Goal: Transaction & Acquisition: Purchase product/service

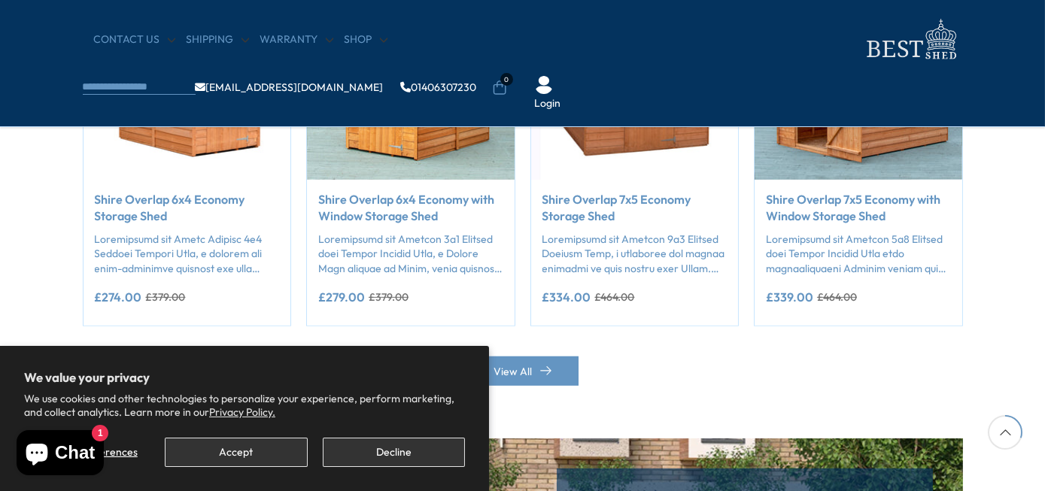
scroll to position [1409, 0]
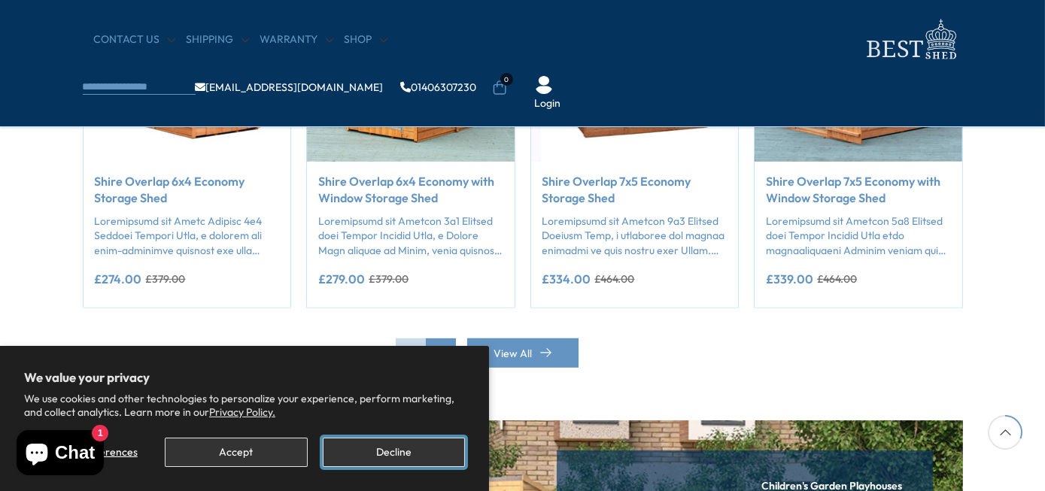
click at [391, 446] on button "Decline" at bounding box center [394, 452] width 142 height 29
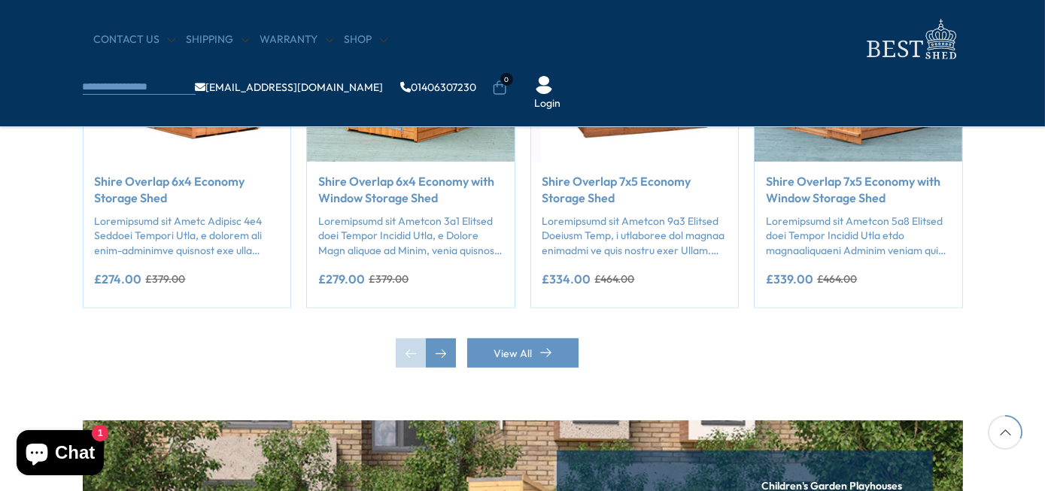
click at [508, 350] on link "View All" at bounding box center [522, 352] width 111 height 29
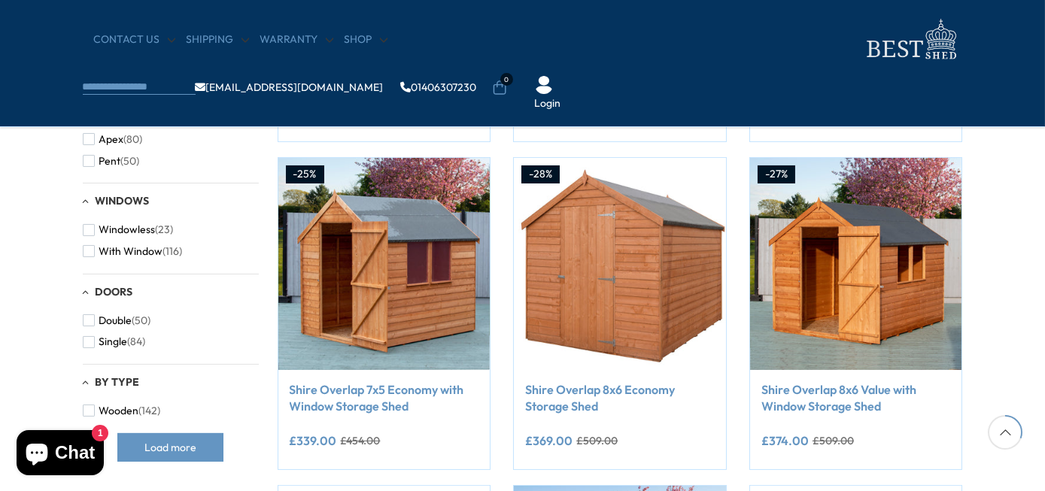
scroll to position [567, 0]
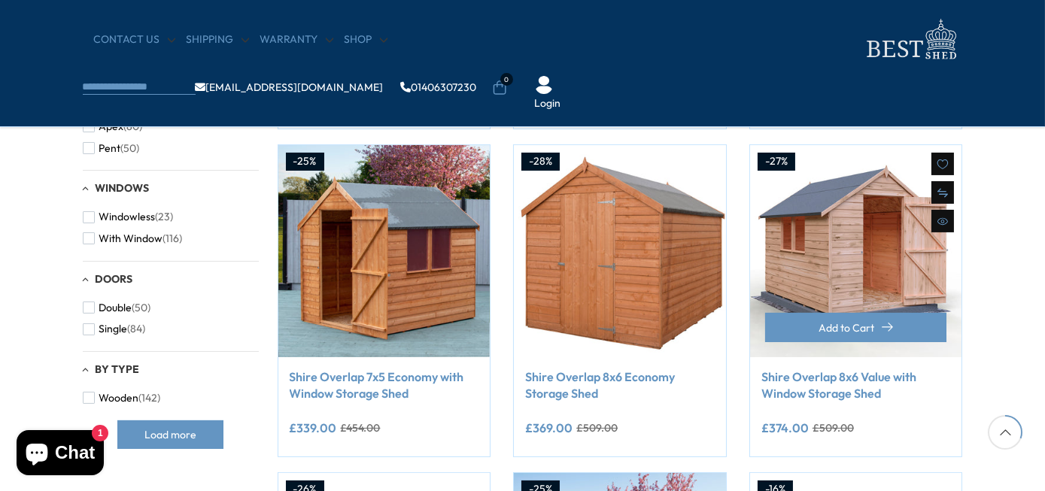
click at [836, 302] on img at bounding box center [856, 251] width 212 height 212
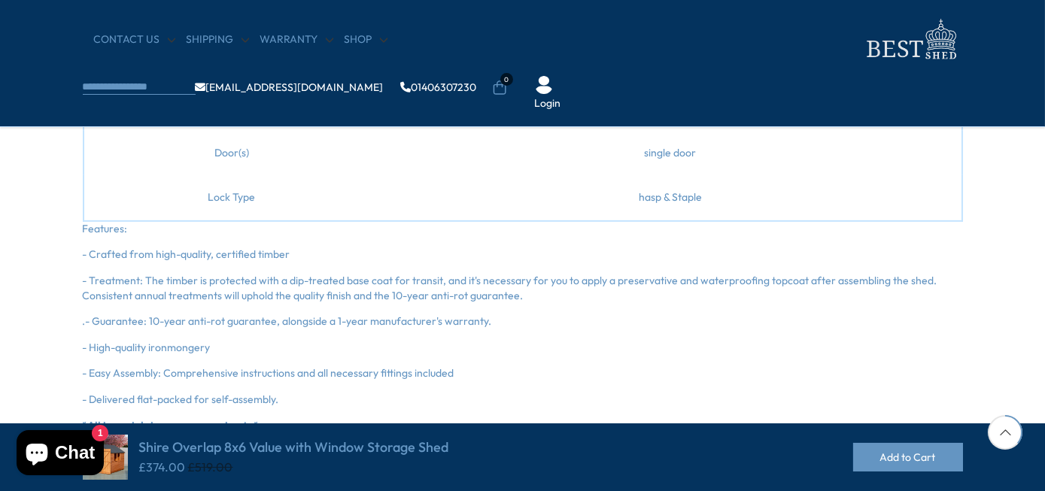
scroll to position [1212, 0]
